Goal: Navigation & Orientation: Find specific page/section

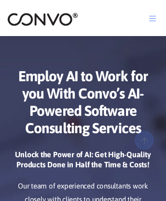
scroll to position [4844, 0]
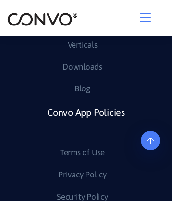
scroll to position [1439, 0]
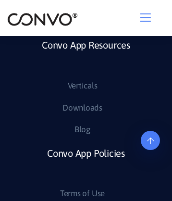
click at [86, 144] on link "Convo App Policies" at bounding box center [86, 165] width 78 height 42
